Goal: Task Accomplishment & Management: Complete application form

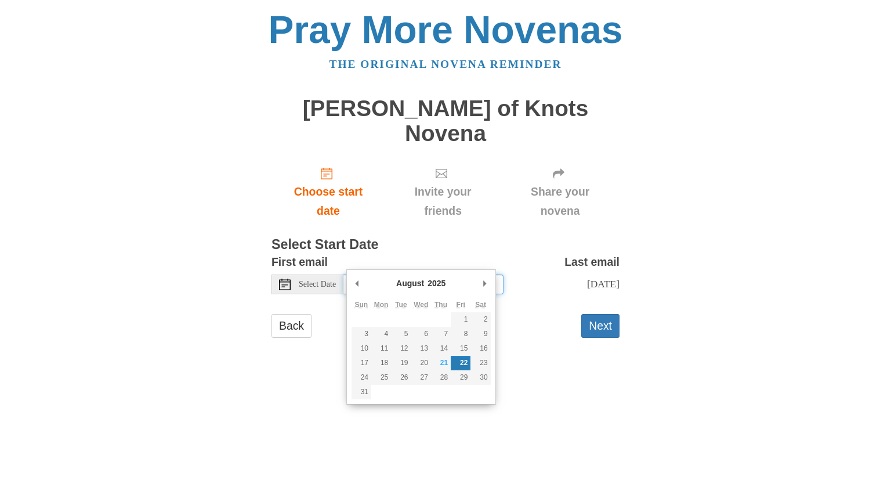
click at [366, 274] on input "Friday, August 22nd" at bounding box center [423, 284] width 160 height 20
type input "Thursday, August 21st"
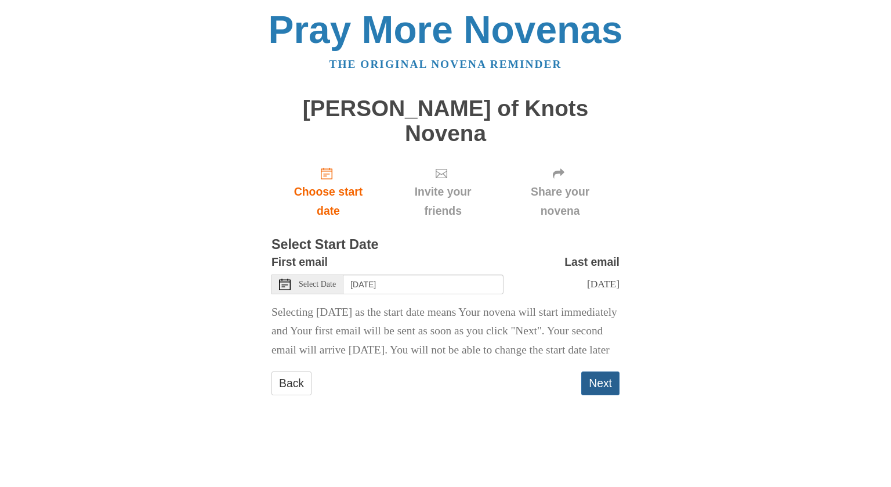
click at [590, 371] on button "Next" at bounding box center [600, 383] width 38 height 24
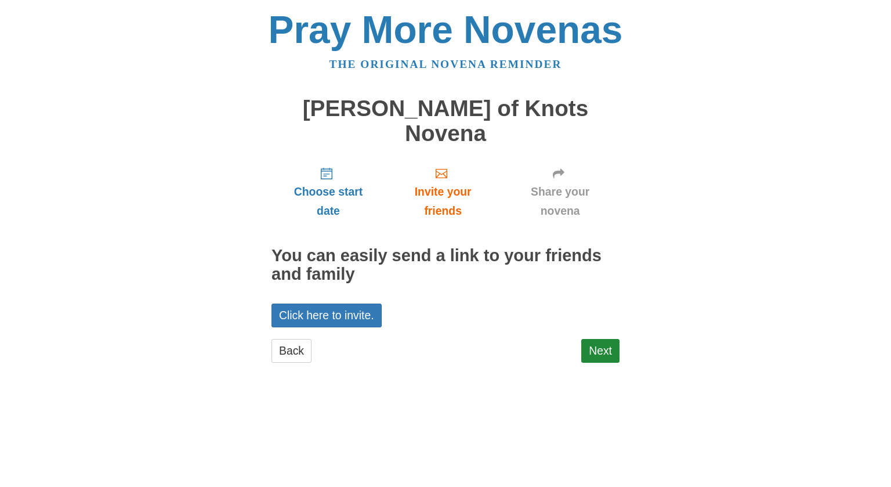
click at [731, 237] on div "Pray More Novenas The original novena reminder [PERSON_NAME] of Knots Novena Ch…" at bounding box center [445, 198] width 679 height 396
